Goal: Task Accomplishment & Management: Use online tool/utility

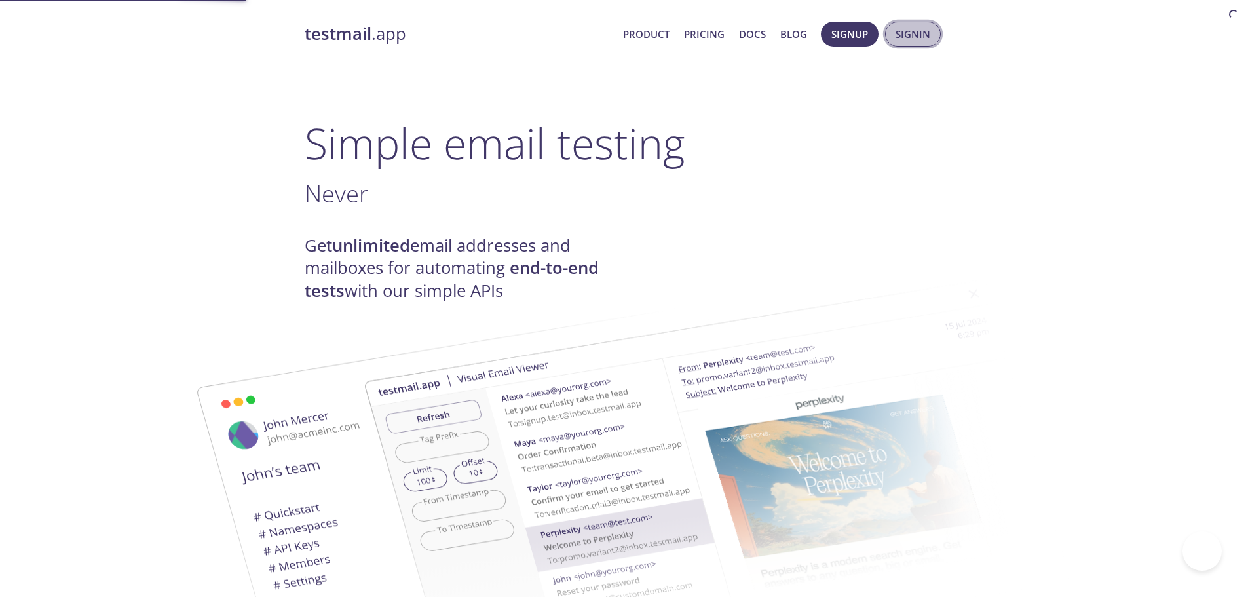
click at [906, 40] on span "Signin" at bounding box center [912, 34] width 35 height 17
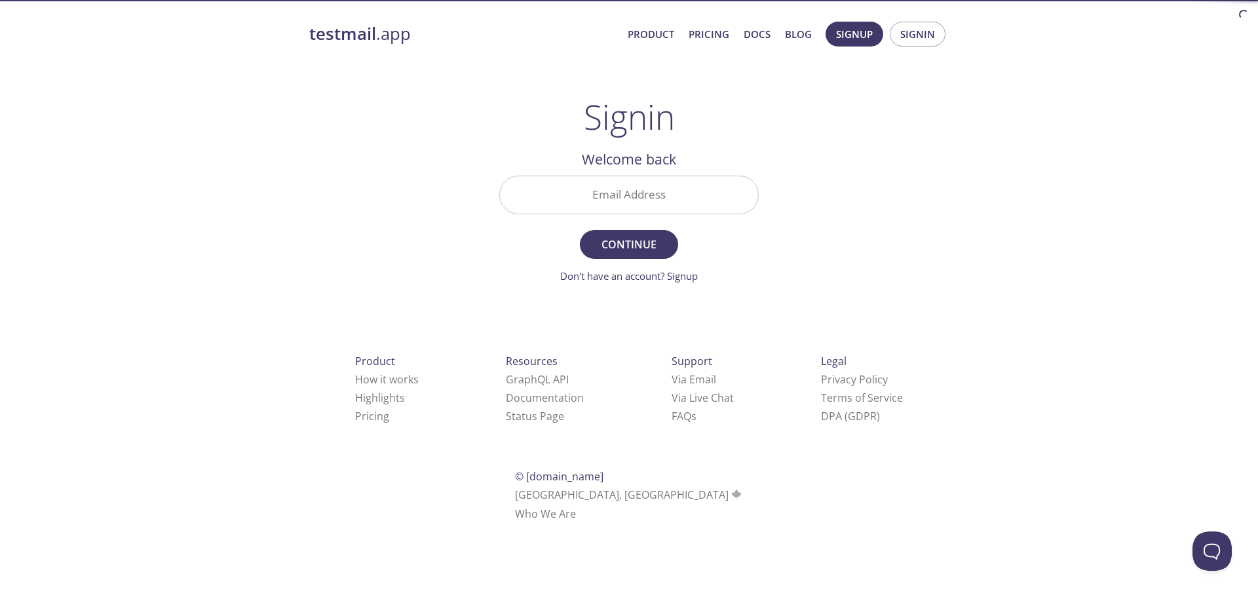
click at [713, 196] on input "Email Address" at bounding box center [629, 194] width 258 height 37
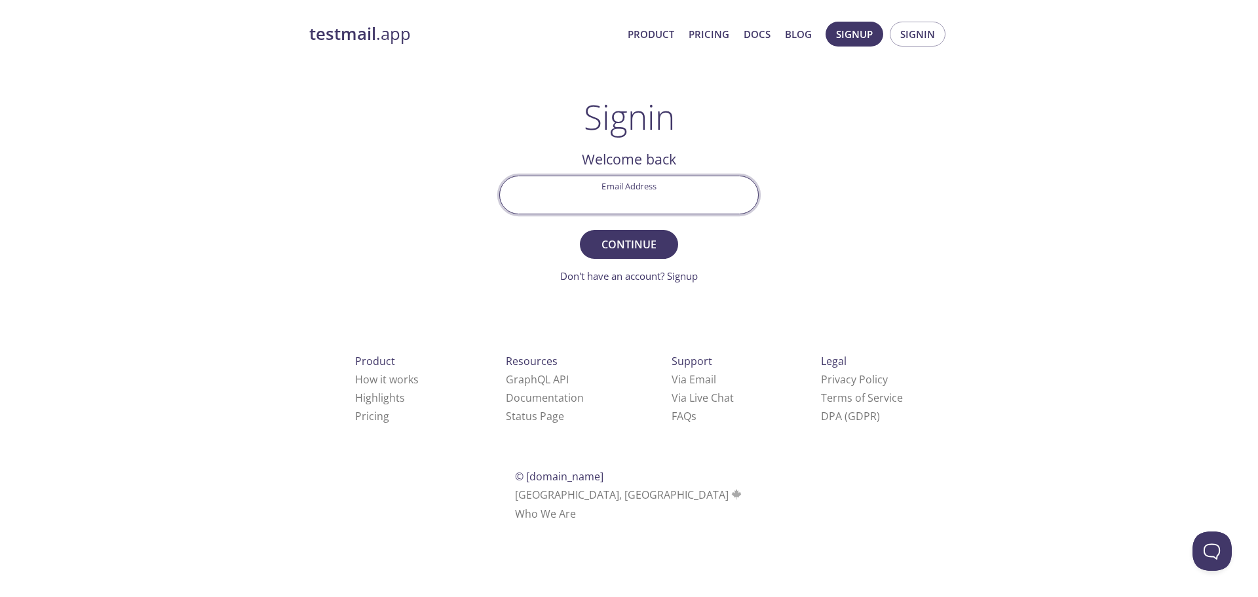
type input "[EMAIL_ADDRESS][DOMAIN_NAME]"
click at [580, 230] on button "Continue" at bounding box center [629, 244] width 98 height 29
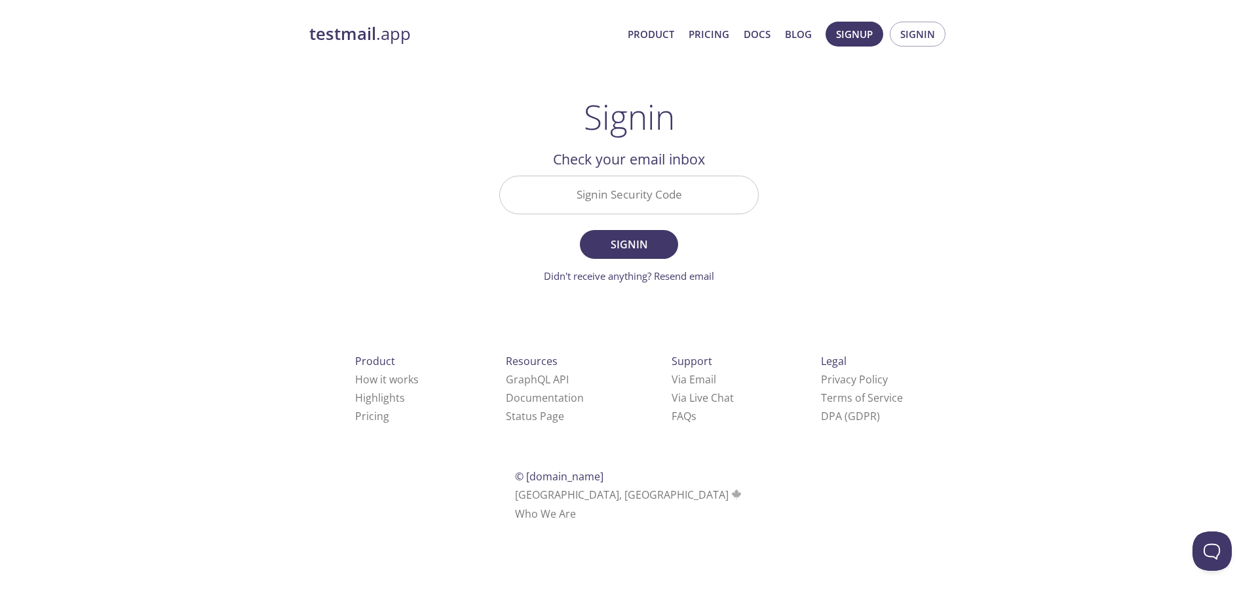
click at [706, 200] on input "Signin Security Code" at bounding box center [629, 194] width 258 height 37
type input "AKJ82N2"
click at [580, 230] on button "Signin" at bounding box center [629, 244] width 98 height 29
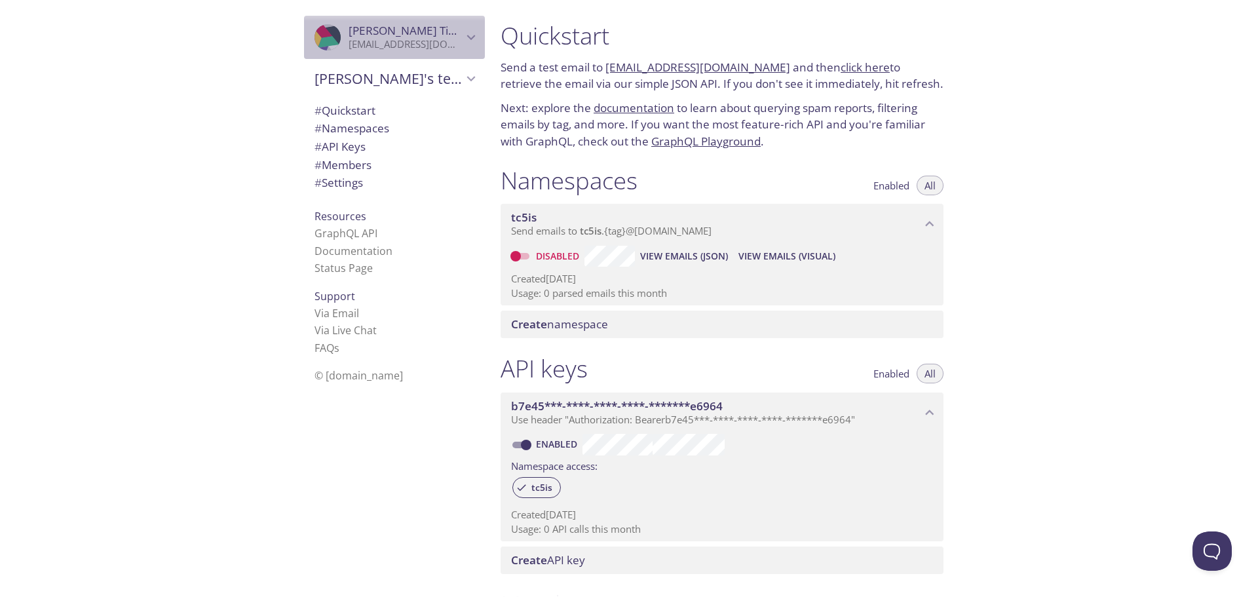
click at [408, 39] on p "[EMAIL_ADDRESS][DOMAIN_NAME]" at bounding box center [405, 44] width 114 height 13
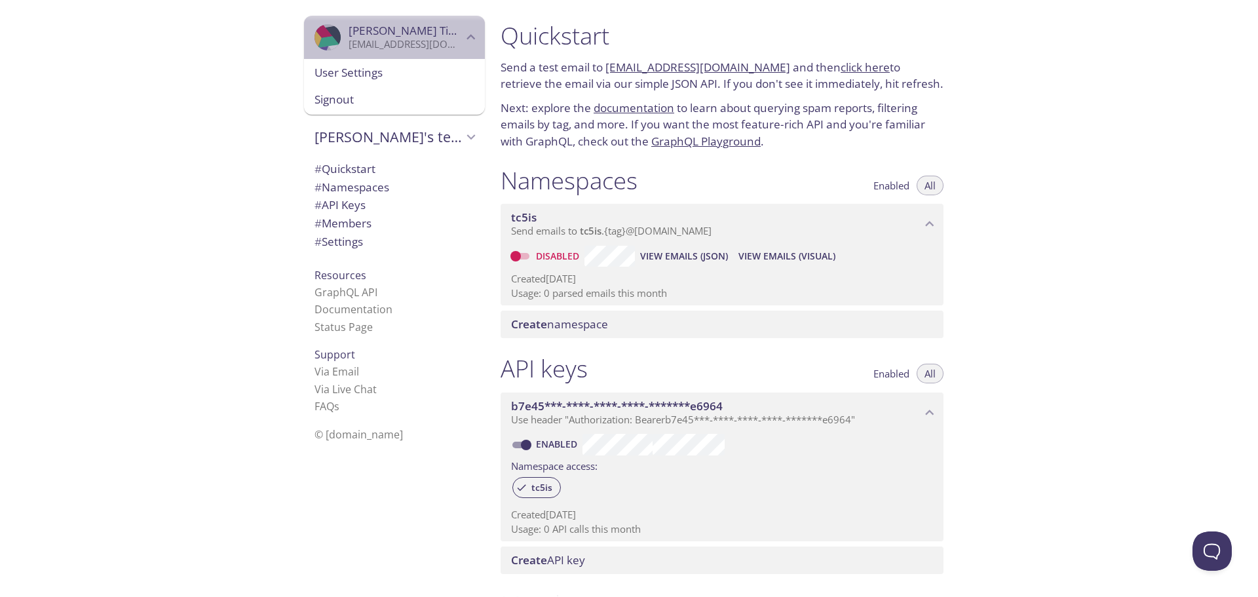
click at [408, 39] on p "[EMAIL_ADDRESS][DOMAIN_NAME]" at bounding box center [405, 44] width 114 height 13
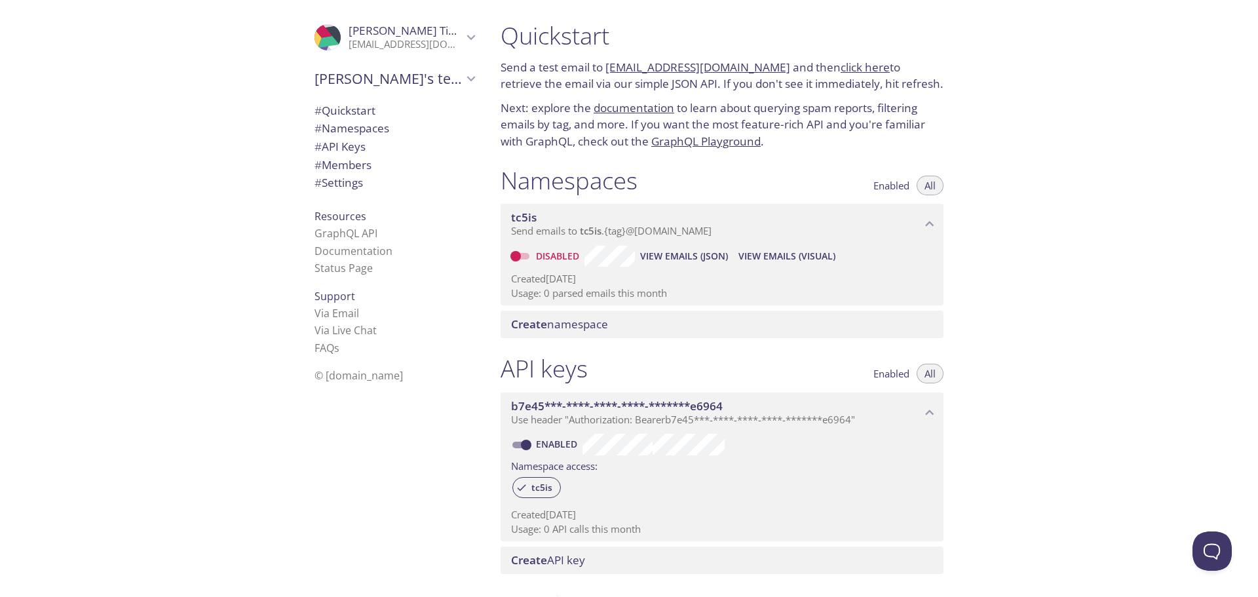
click at [398, 79] on span "[PERSON_NAME]'s team" at bounding box center [388, 78] width 148 height 18
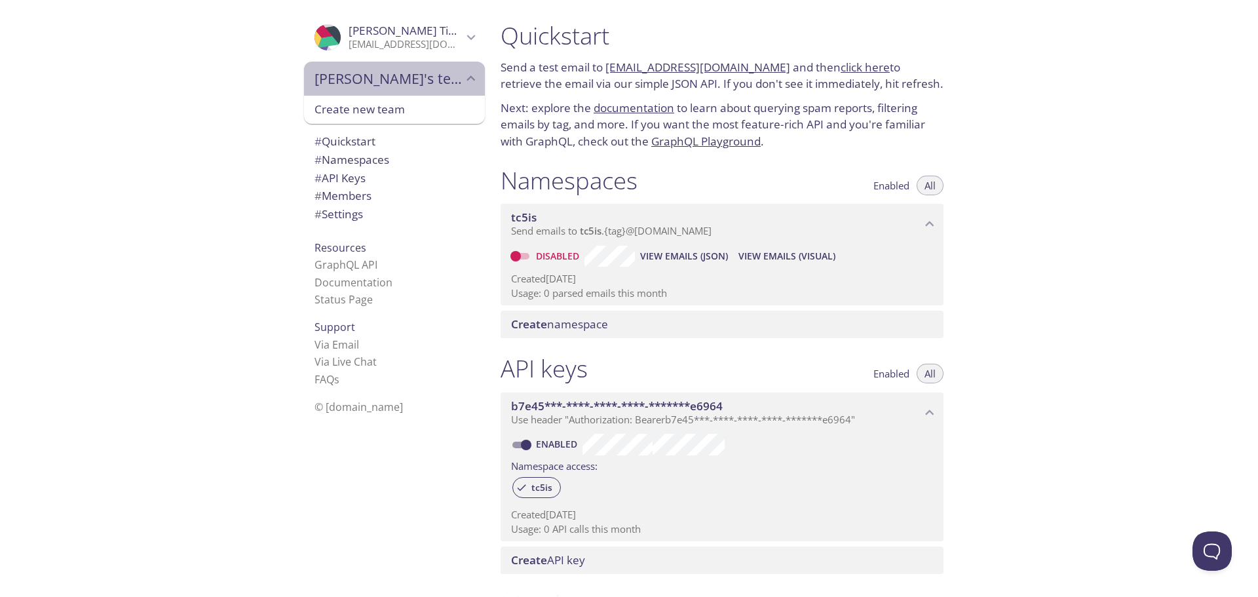
click at [398, 79] on span "[PERSON_NAME]'s team" at bounding box center [388, 78] width 148 height 18
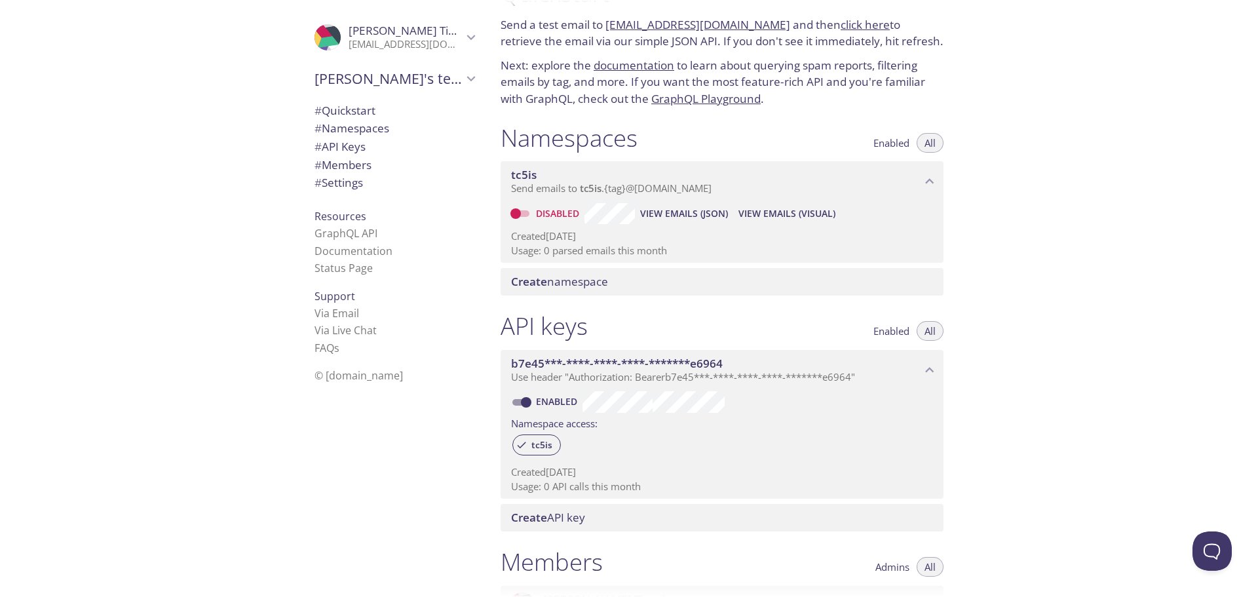
scroll to position [65, 0]
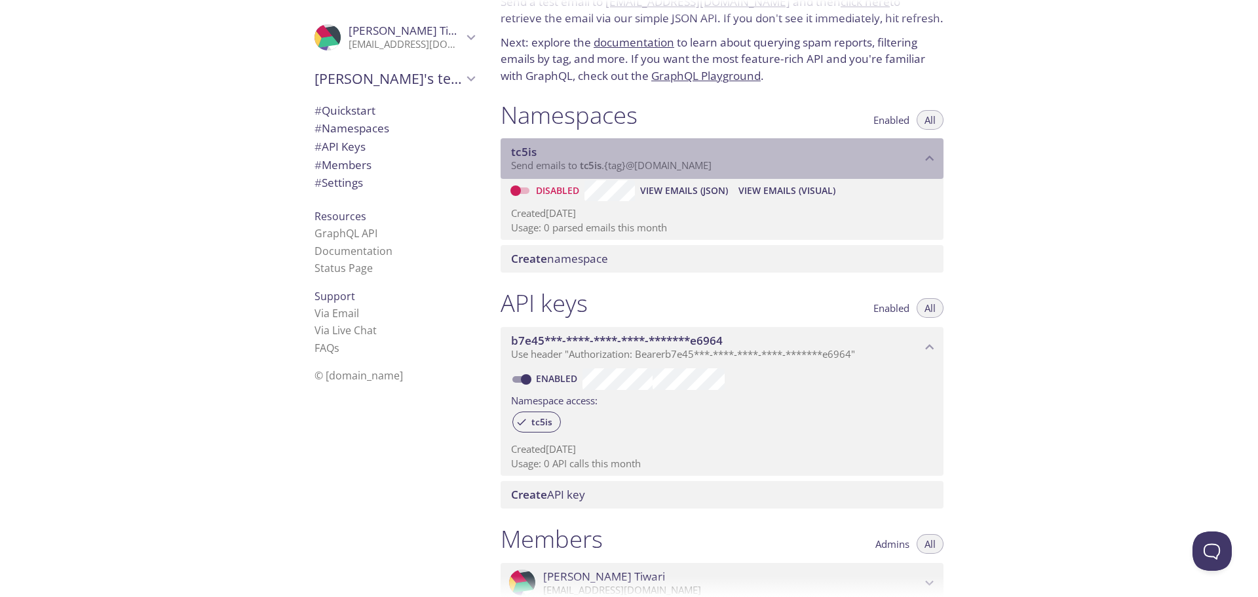
drag, startPoint x: 593, startPoint y: 170, endPoint x: 637, endPoint y: 172, distance: 44.6
click at [637, 172] on div "tc5is Send emails to tc5is . {tag} @[DOMAIN_NAME]" at bounding box center [721, 158] width 443 height 41
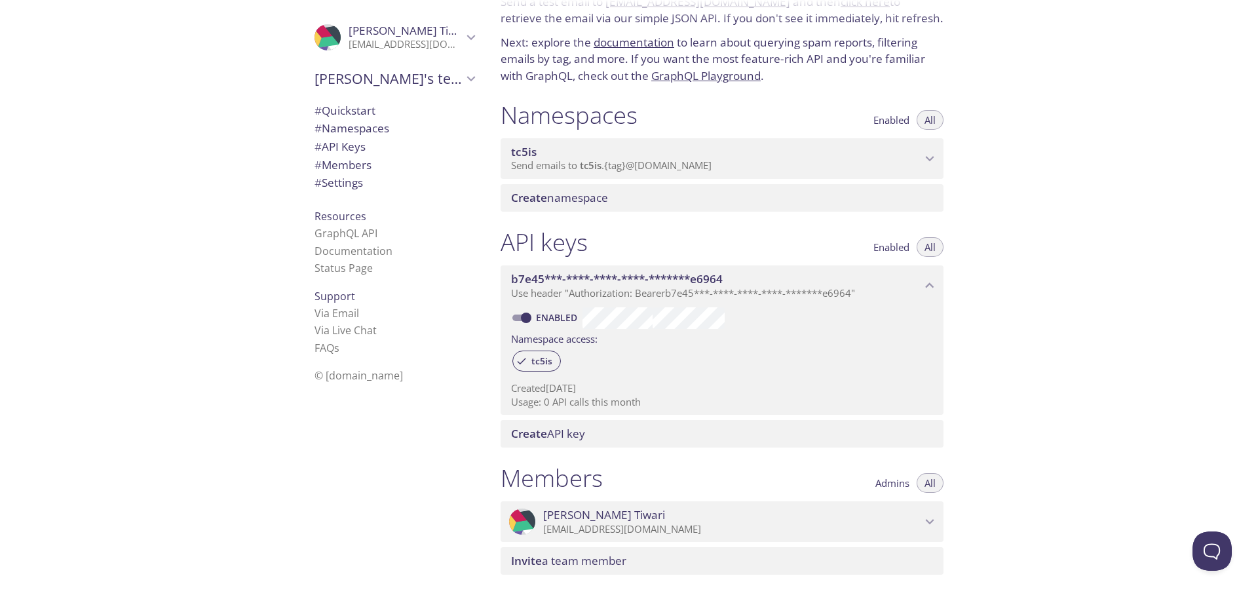
click at [637, 172] on div "tc5is Send emails to tc5is . {tag} @[DOMAIN_NAME]" at bounding box center [721, 158] width 443 height 41
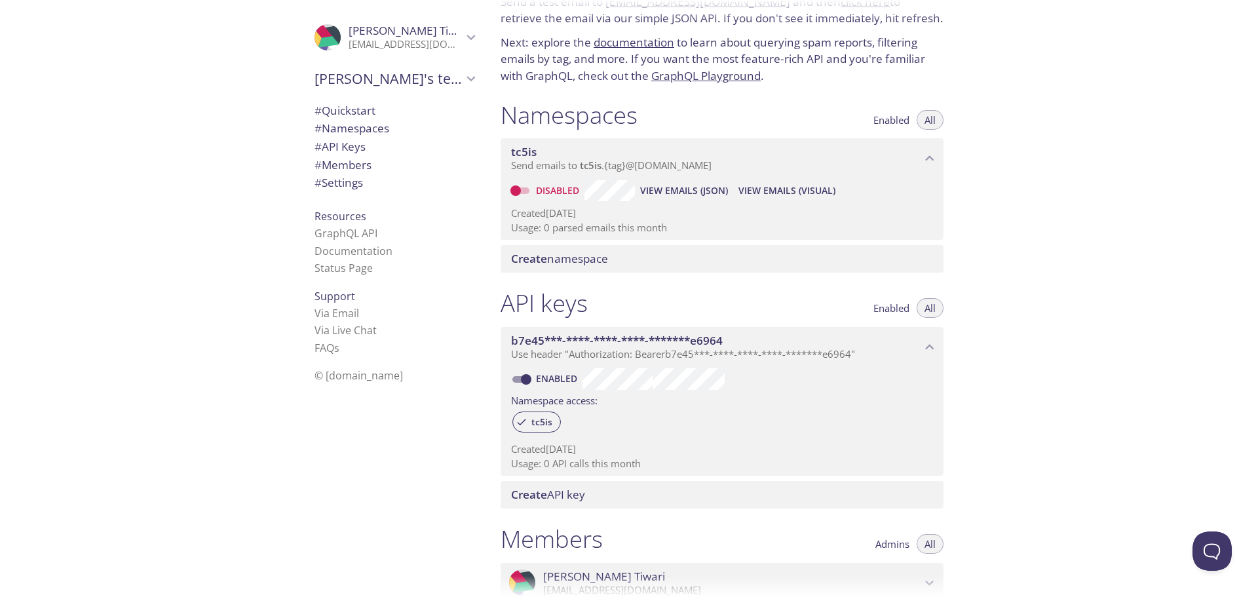
click at [683, 195] on span "View Emails (JSON)" at bounding box center [684, 191] width 88 height 16
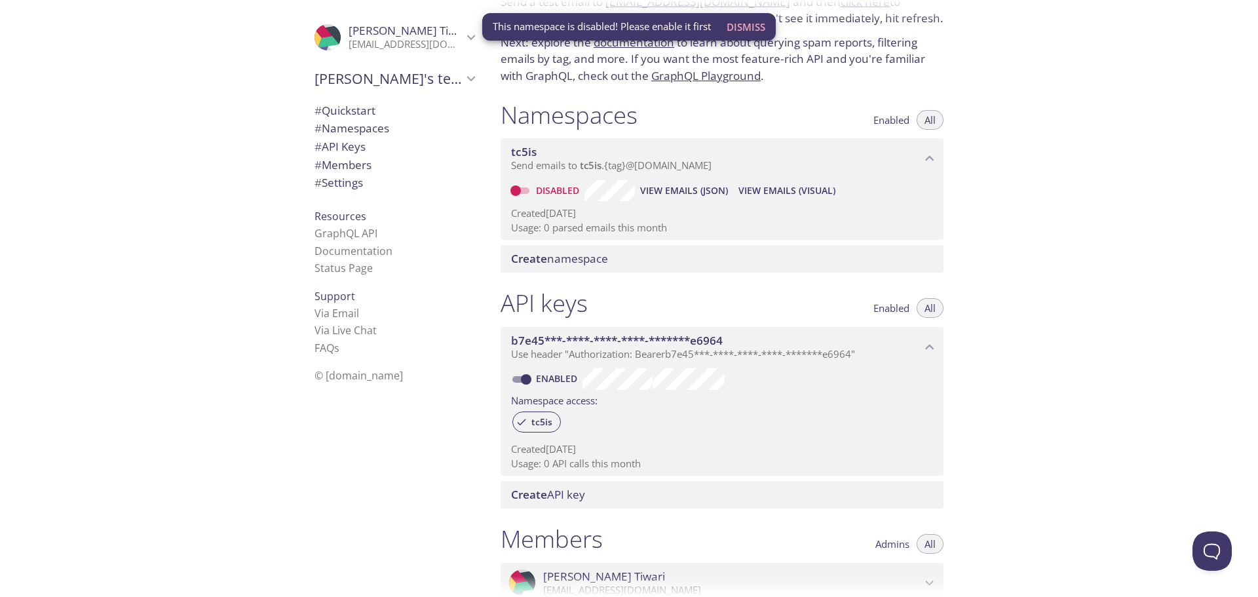
click at [540, 192] on link "Disabled" at bounding box center [559, 190] width 50 height 12
click at [539, 192] on input "Disabled" at bounding box center [515, 191] width 47 height 16
checkbox input "true"
click at [684, 194] on span "View Emails (JSON)" at bounding box center [702, 191] width 88 height 16
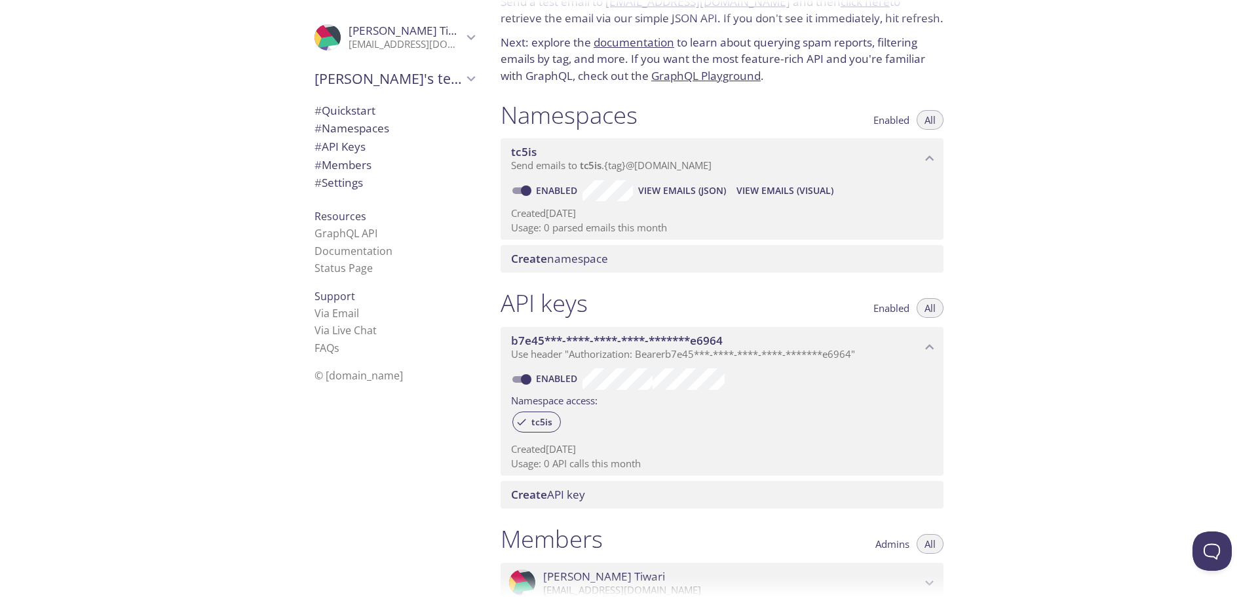
click at [826, 188] on span "View Emails (Visual)" at bounding box center [784, 191] width 97 height 16
